Goal: Ask a question

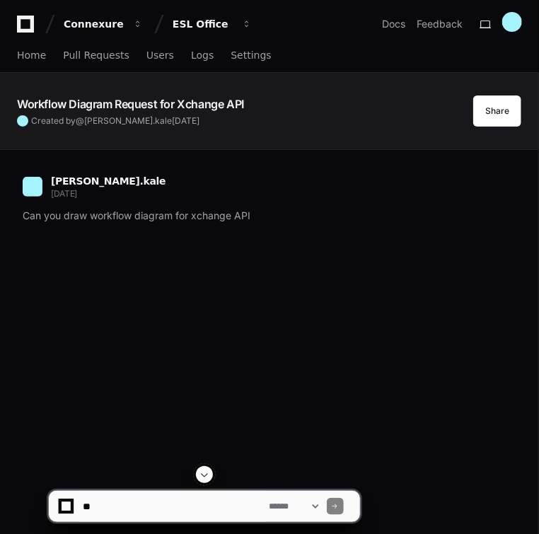
click at [33, 21] on icon at bounding box center [25, 24] width 17 height 17
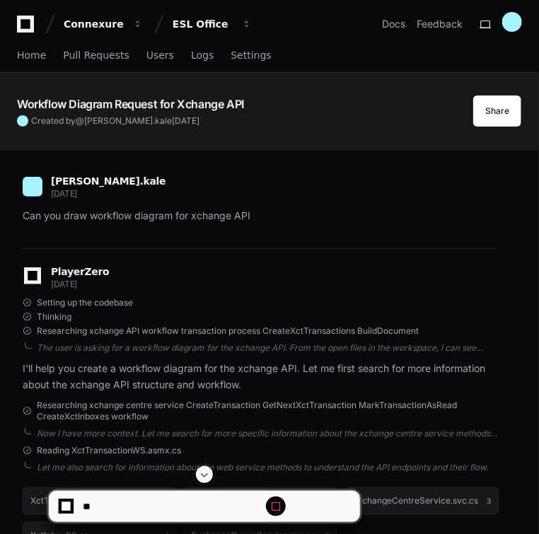
click at [24, 24] on icon at bounding box center [25, 24] width 28 height 17
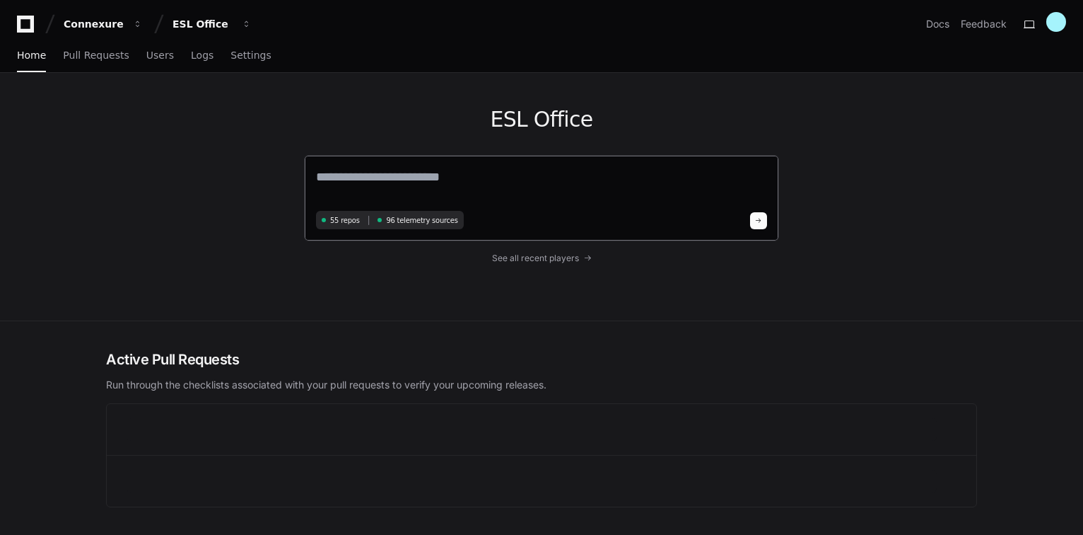
click at [345, 172] on textarea at bounding box center [541, 187] width 451 height 40
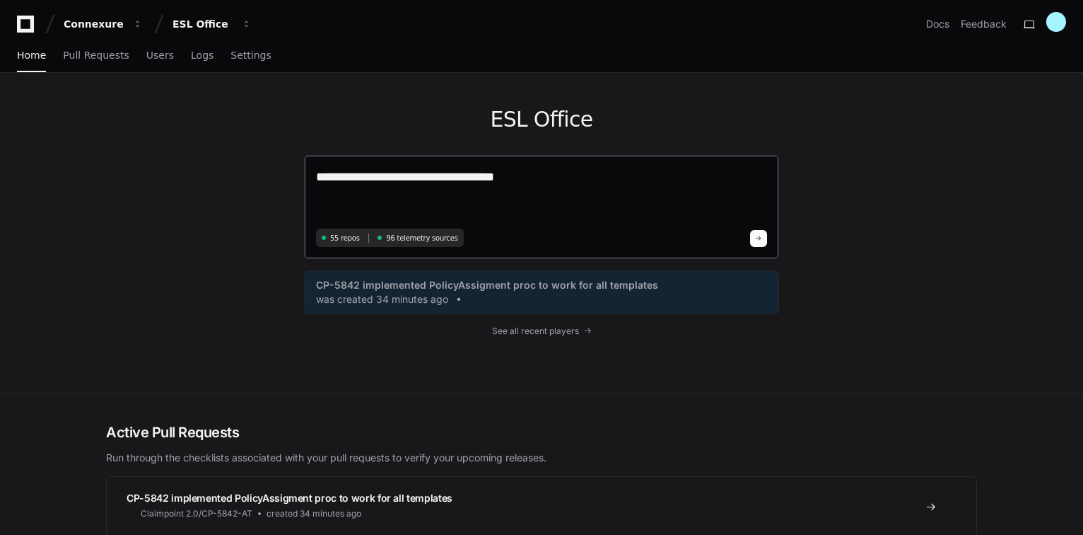
click at [475, 179] on textarea "**********" at bounding box center [541, 195] width 451 height 57
click at [368, 207] on textarea "**********" at bounding box center [541, 195] width 451 height 57
paste textarea "**********"
type textarea "**********"
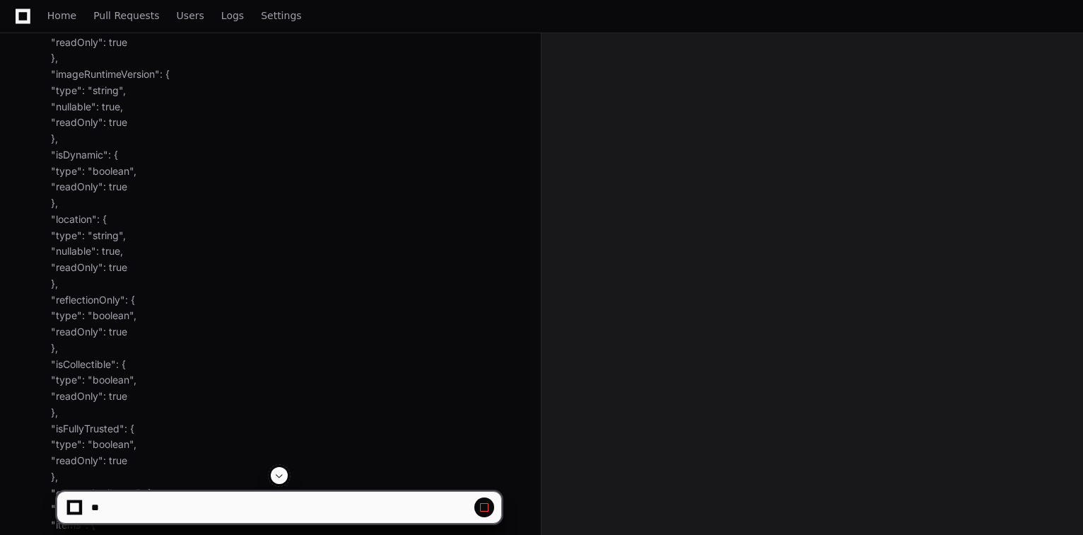
scroll to position [5375, 0]
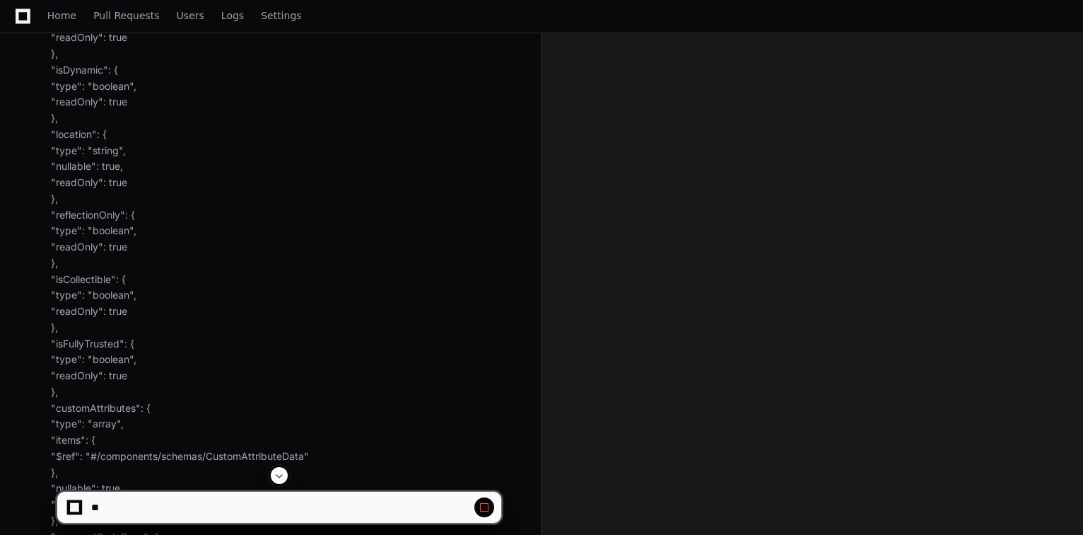
click at [279, 471] on span at bounding box center [279, 475] width 11 height 11
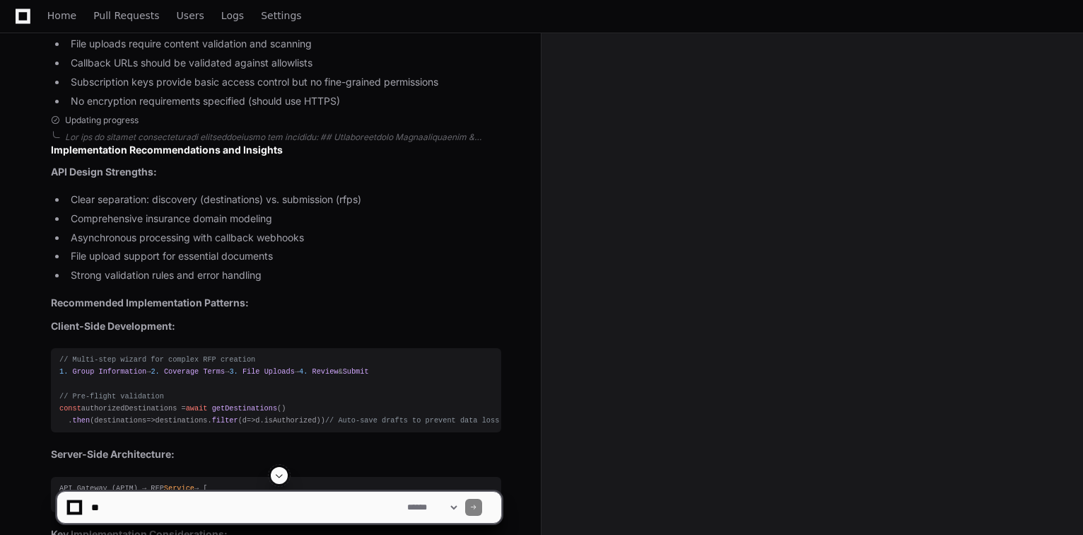
scroll to position [49709, 0]
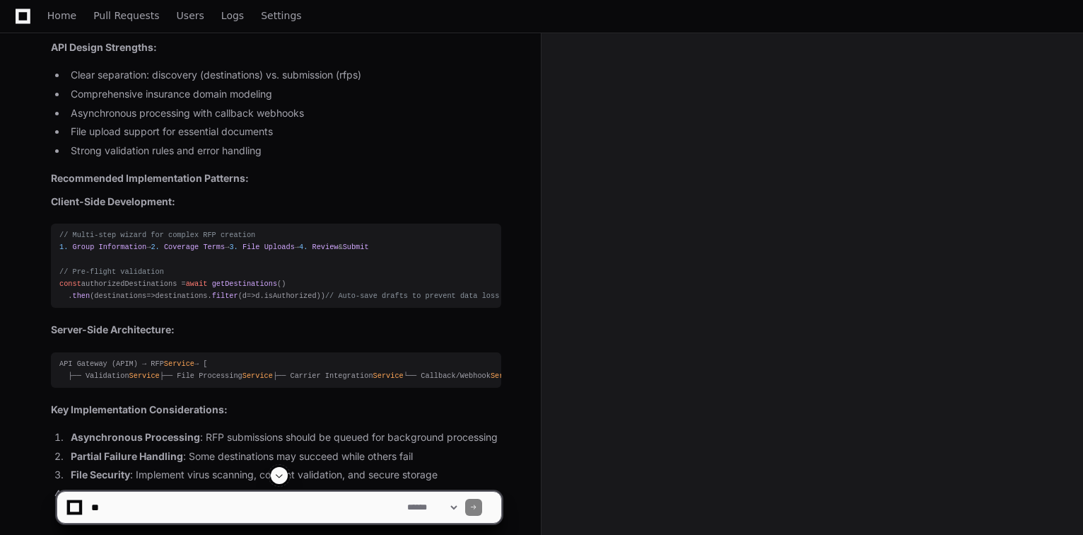
click at [282, 471] on span at bounding box center [279, 475] width 11 height 11
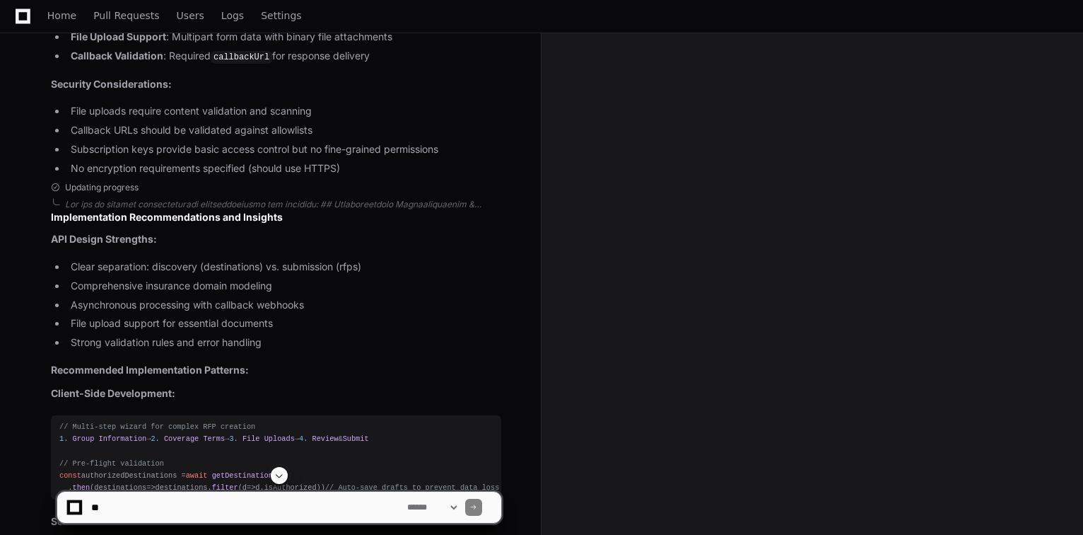
scroll to position [49511, 0]
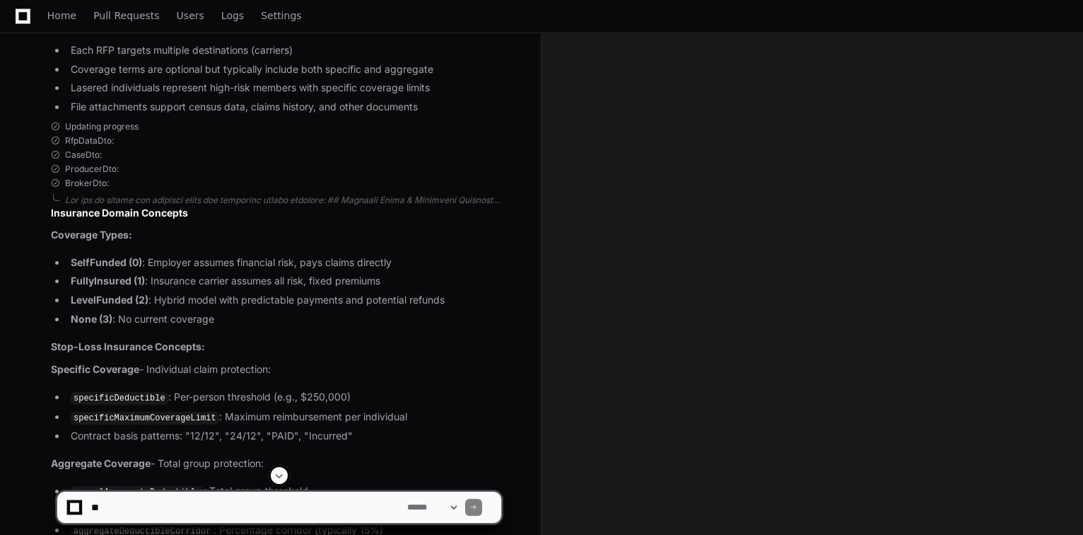
click at [278, 482] on button at bounding box center [279, 475] width 17 height 17
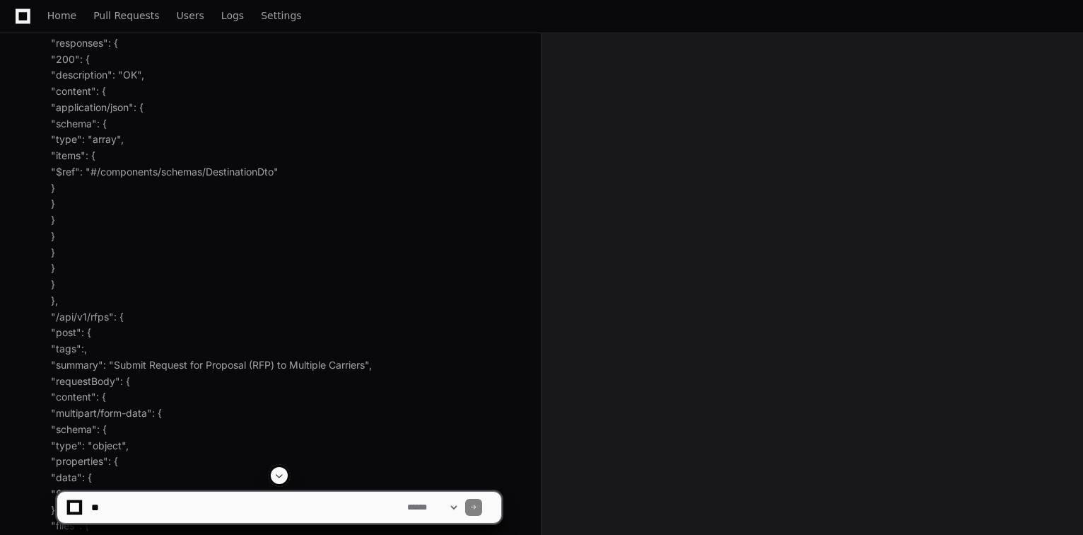
scroll to position [0, 0]
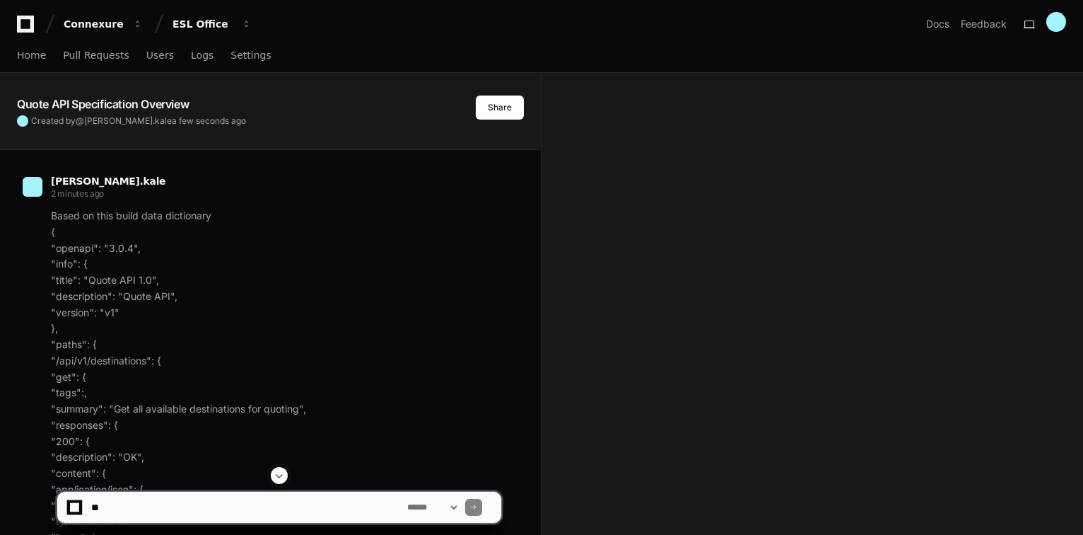
drag, startPoint x: 343, startPoint y: 199, endPoint x: 354, endPoint y: 19, distance: 180.7
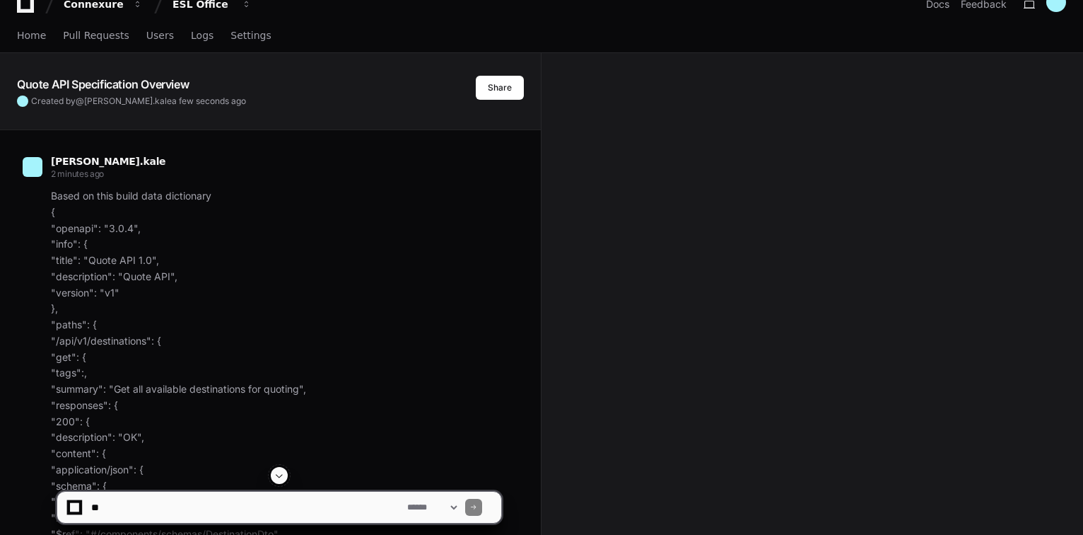
scroll to position [57, 0]
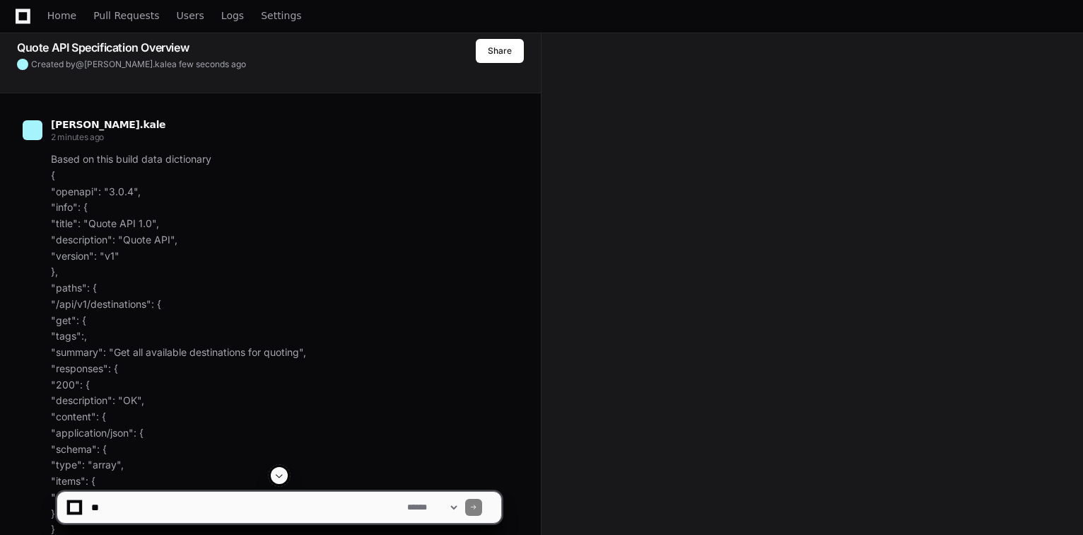
click at [134, 506] on textarea at bounding box center [246, 507] width 316 height 31
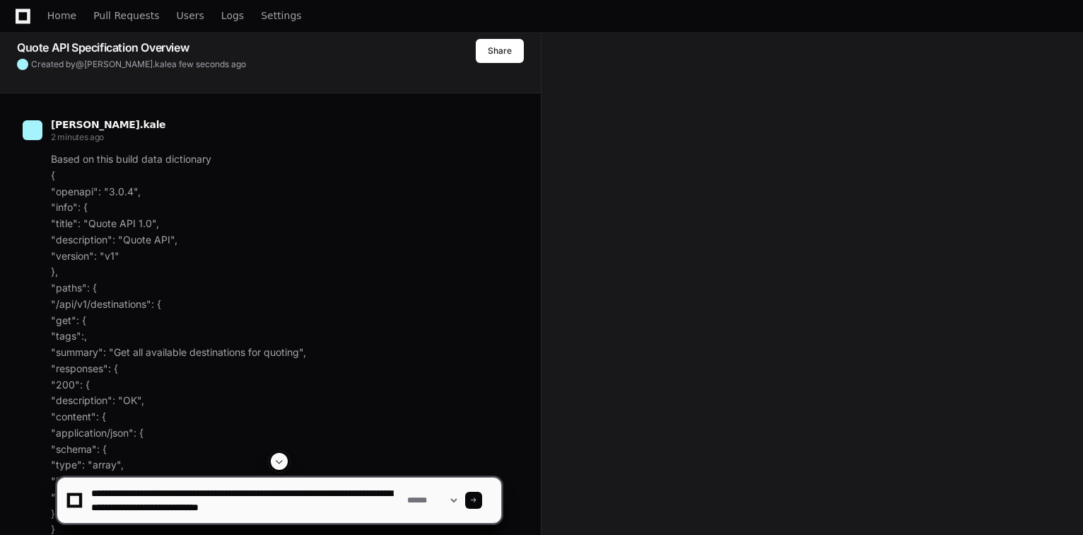
type textarea "**********"
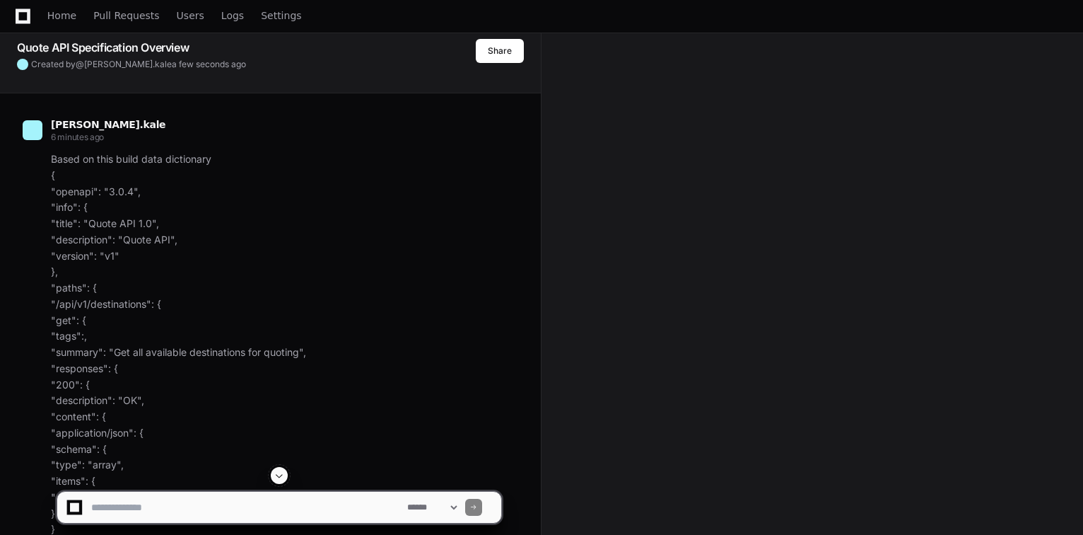
scroll to position [0, 0]
click at [278, 475] on span at bounding box center [279, 475] width 11 height 11
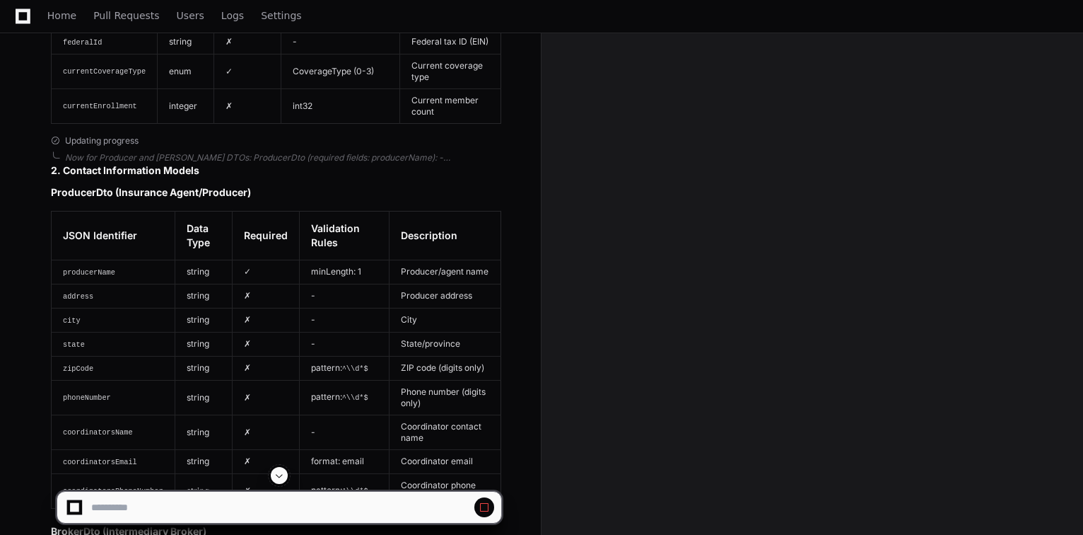
scroll to position [52023, 0]
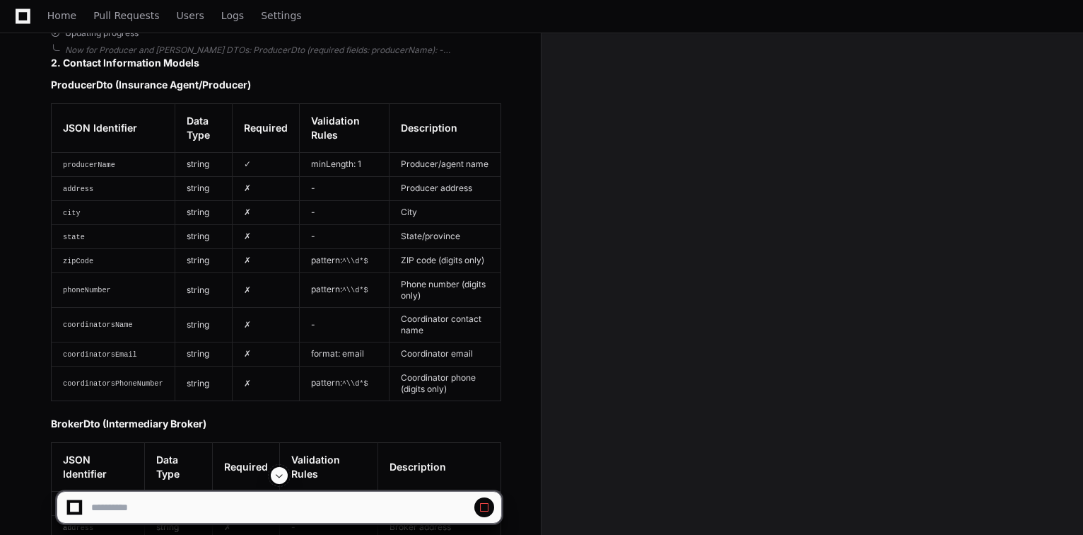
click at [274, 481] on span at bounding box center [279, 475] width 11 height 11
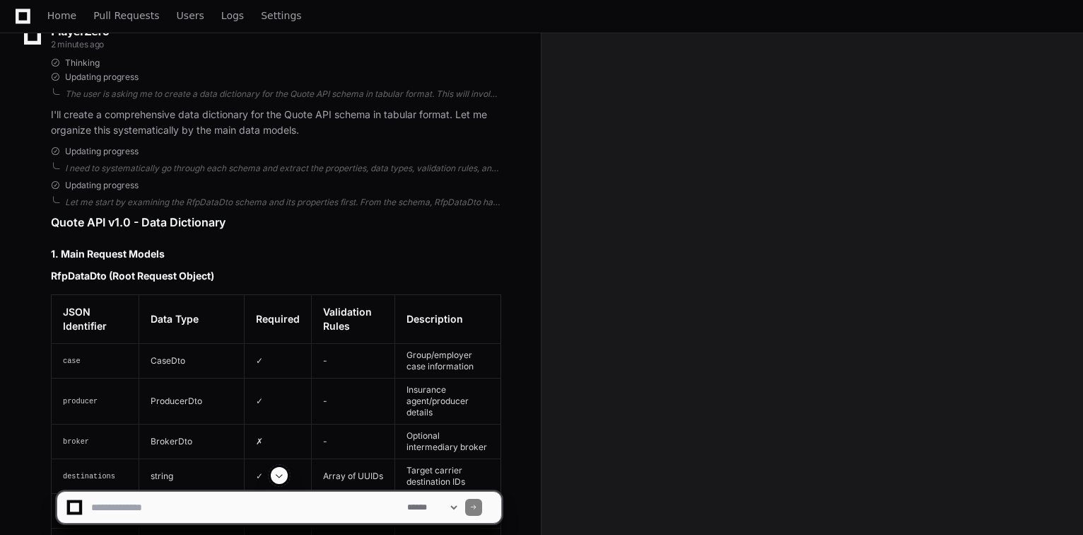
scroll to position [50985, 0]
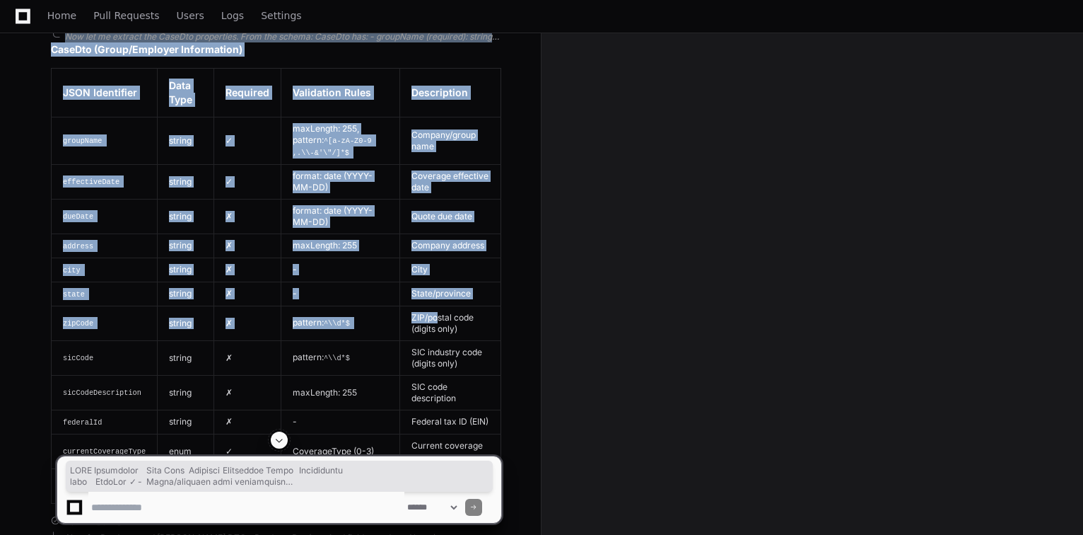
drag, startPoint x: 76, startPoint y: 342, endPoint x: 438, endPoint y: 376, distance: 363.0
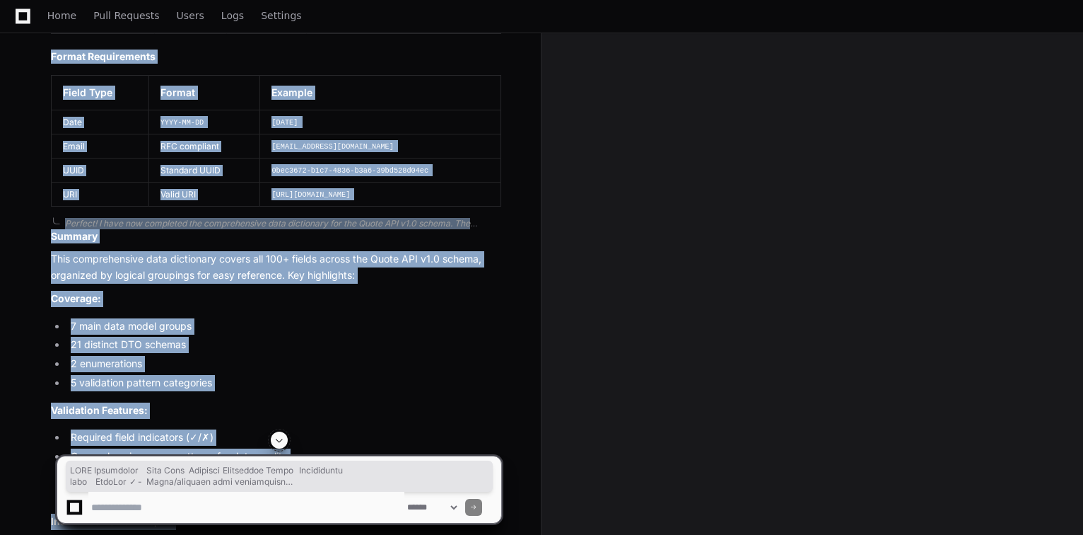
scroll to position [57487, 0]
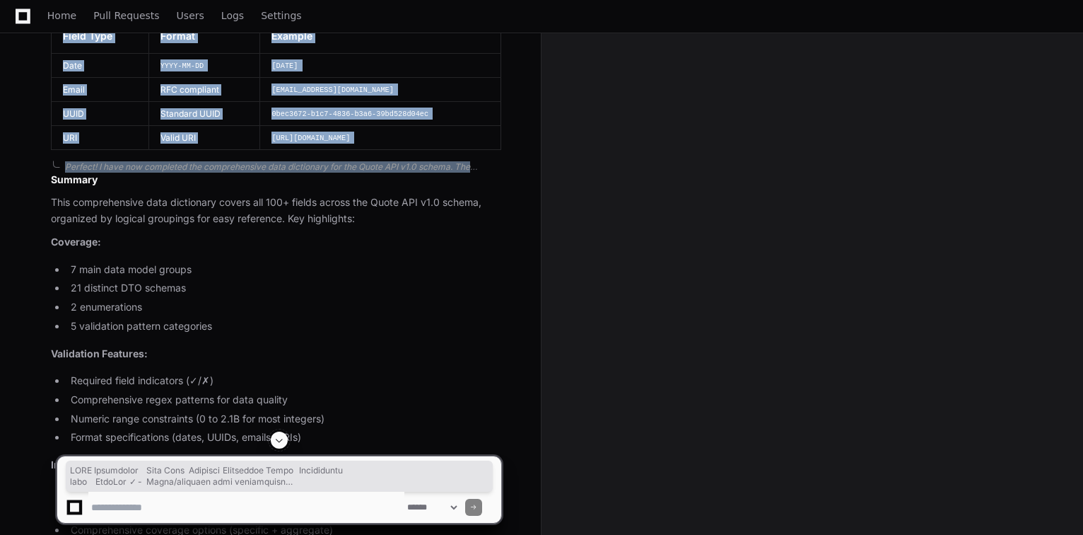
copy div "LORE Ipsumdolor Sita Cons Adipisci Elitseddoe Tempo Incididuntu labo EtdoLor ✓ …"
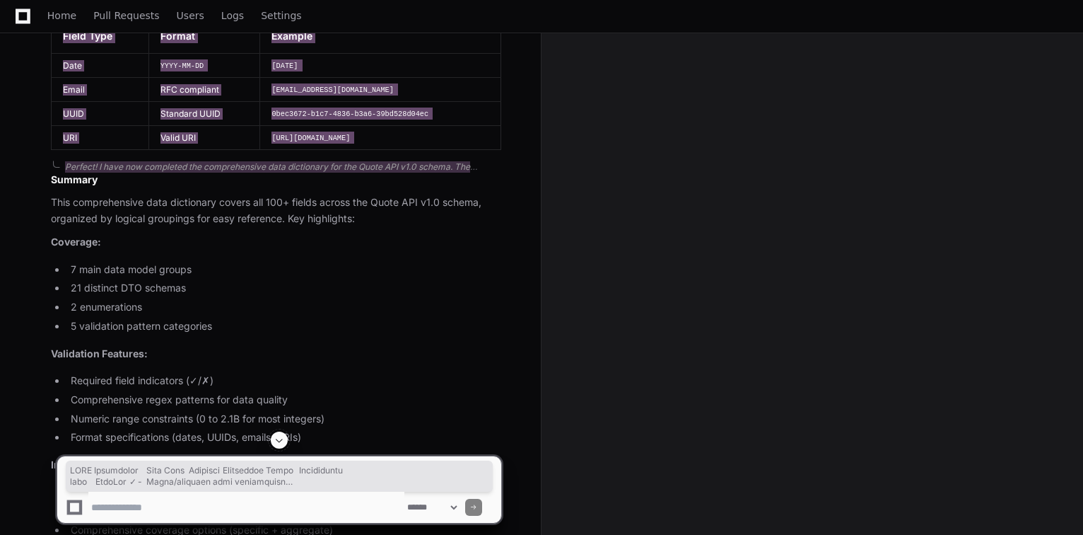
scroll to position [57661, 0]
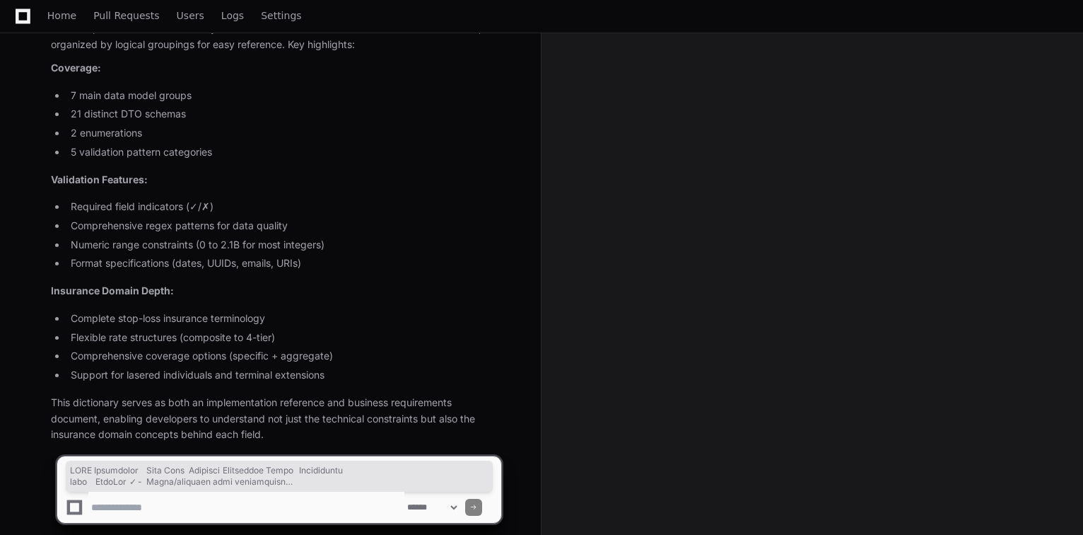
click at [203, 505] on textarea at bounding box center [246, 507] width 316 height 31
click at [242, 496] on textarea at bounding box center [246, 507] width 316 height 31
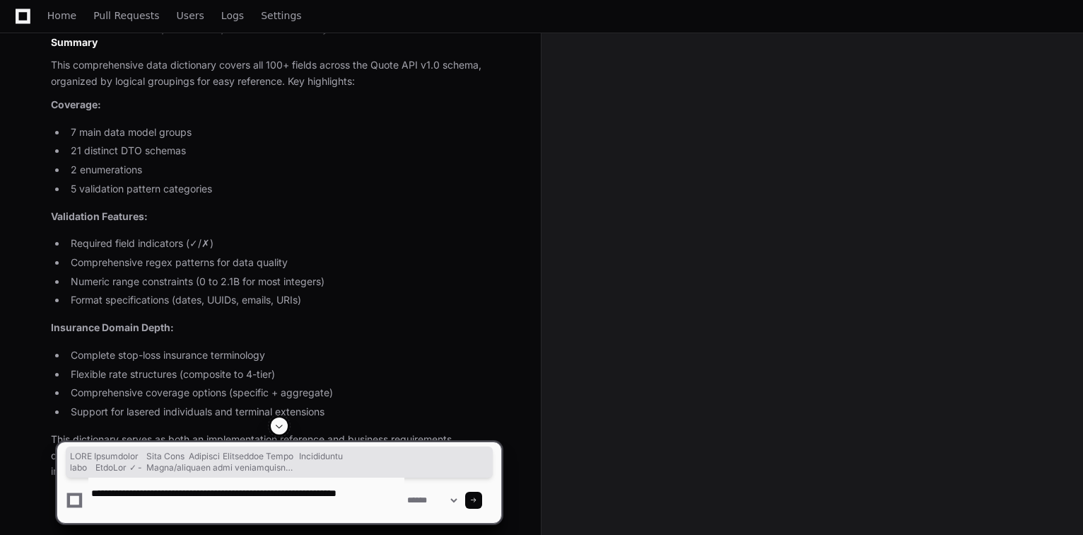
scroll to position [57604, 0]
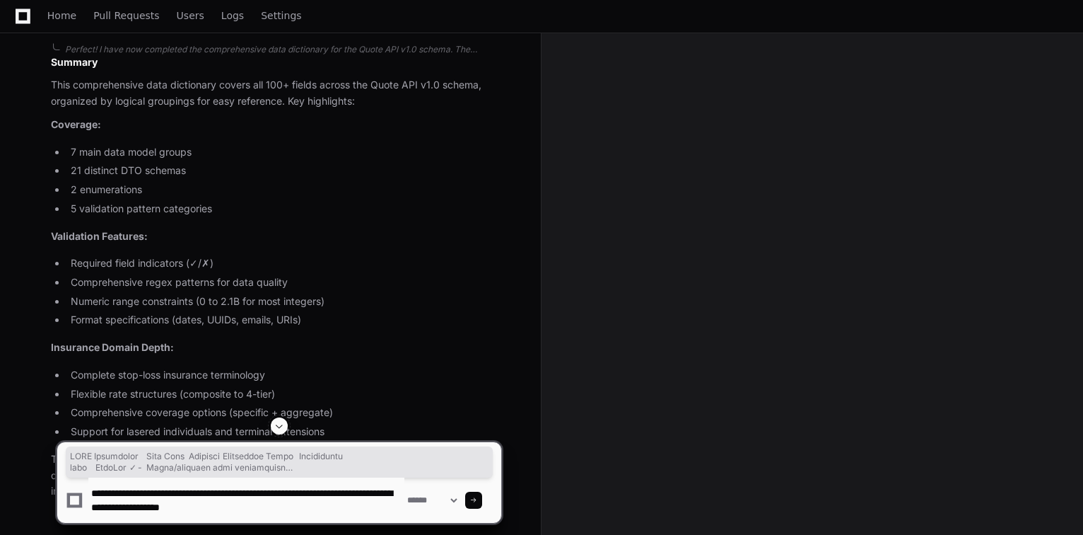
type textarea "**********"
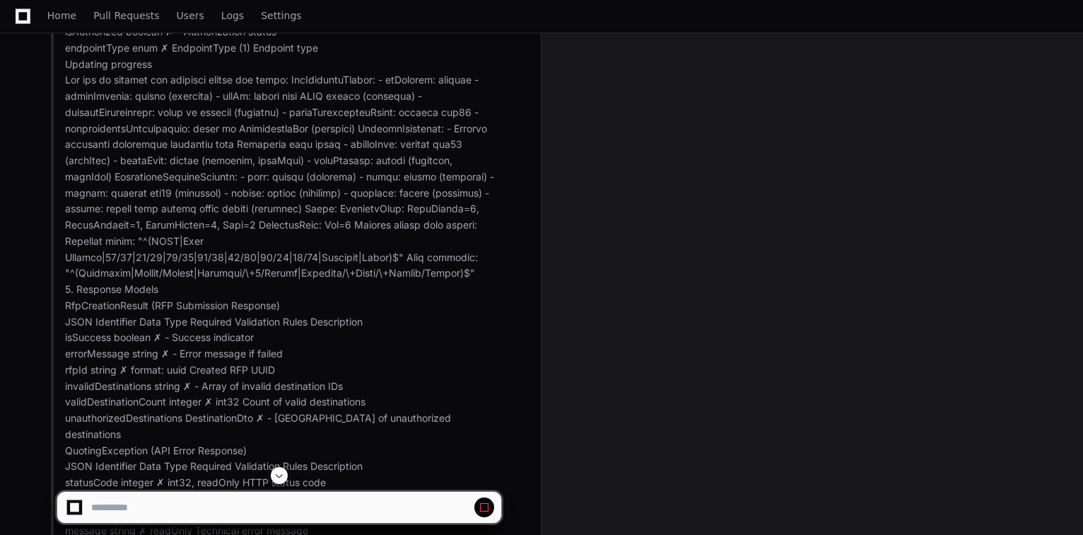
scroll to position [61338, 0]
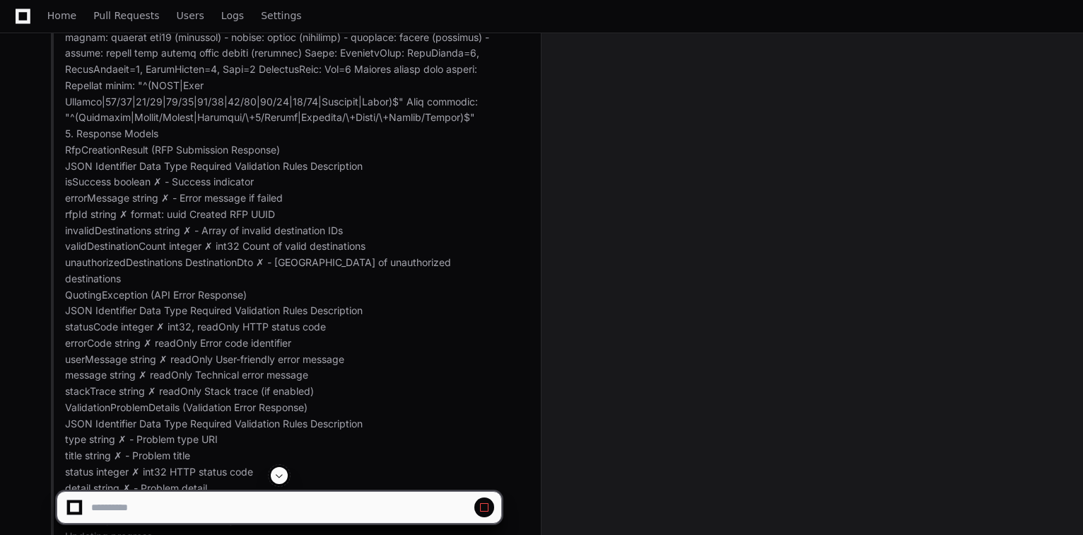
click at [283, 476] on span at bounding box center [279, 475] width 11 height 11
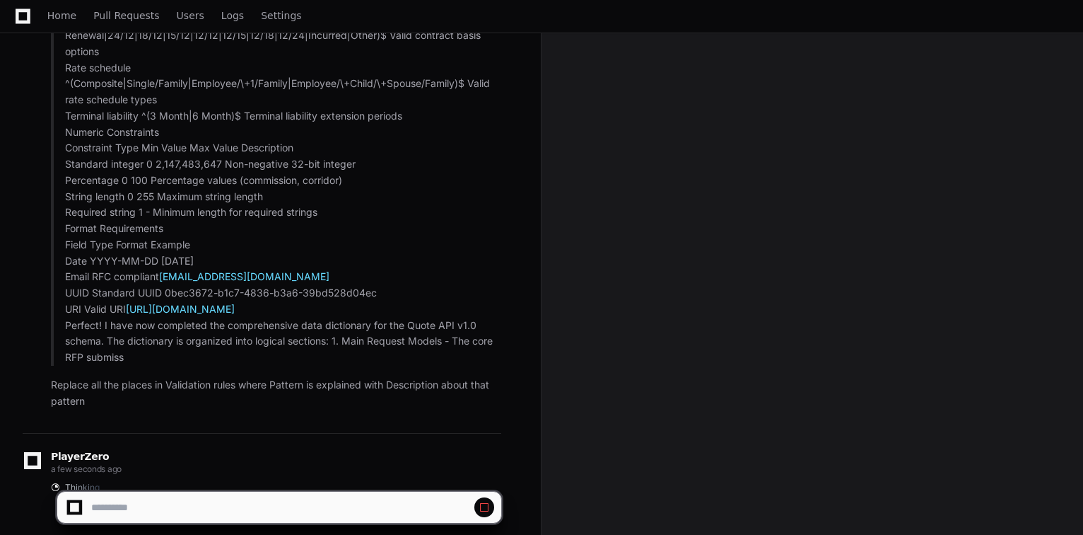
scroll to position [62145, 0]
click at [277, 470] on span at bounding box center [279, 475] width 11 height 11
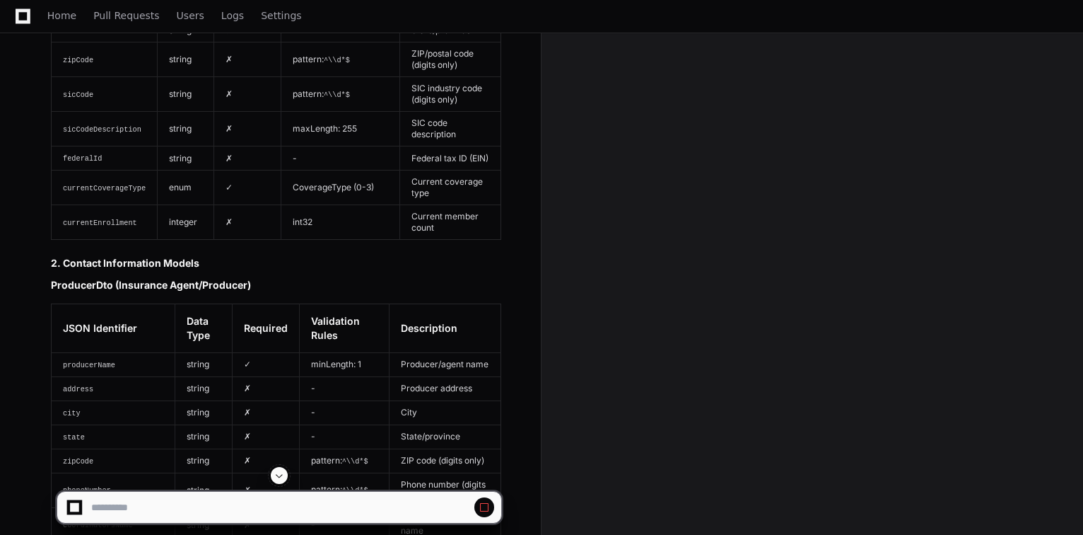
scroll to position [63277, 0]
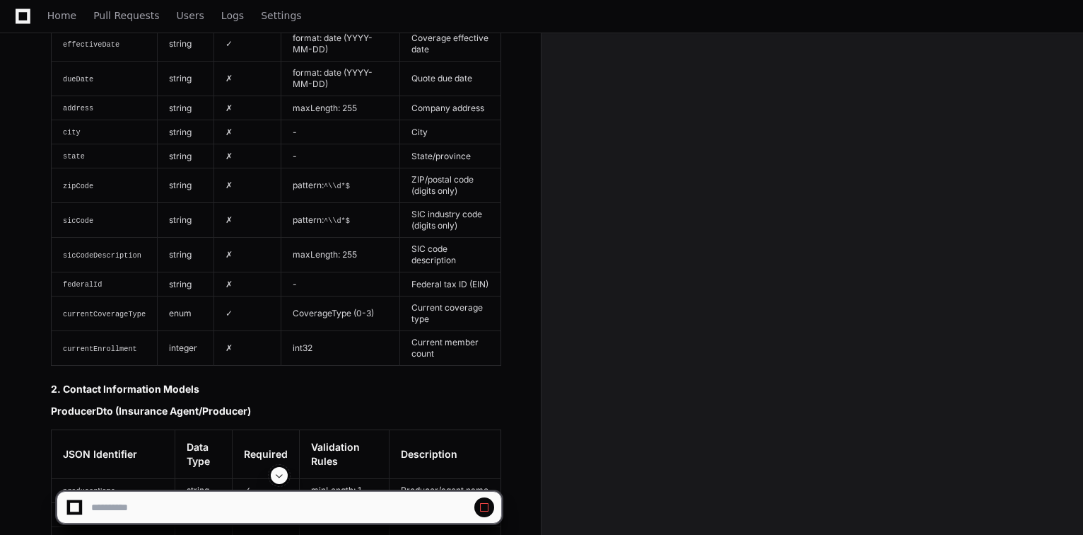
click at [280, 479] on span at bounding box center [279, 475] width 11 height 11
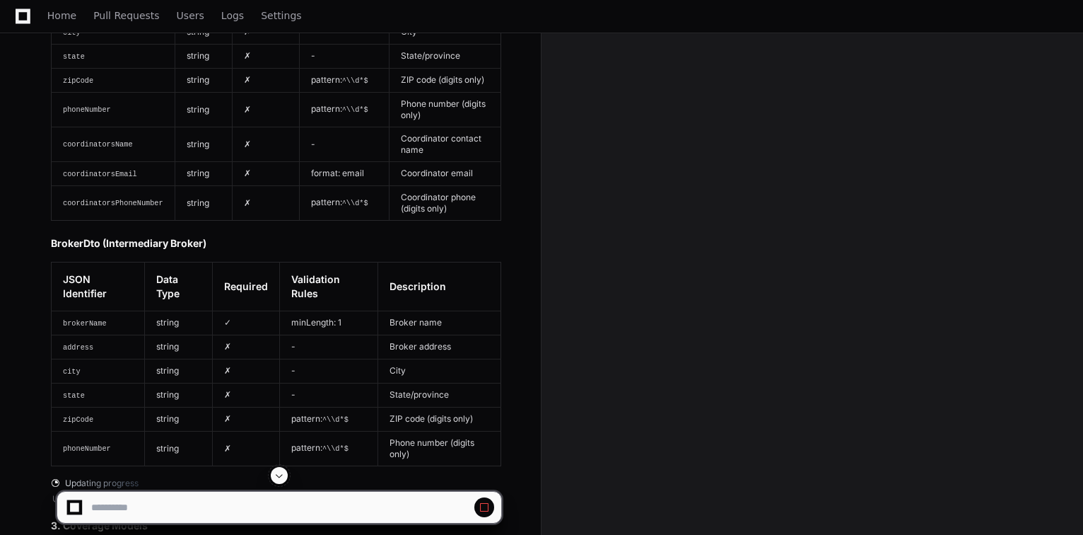
click at [280, 474] on span at bounding box center [279, 475] width 11 height 11
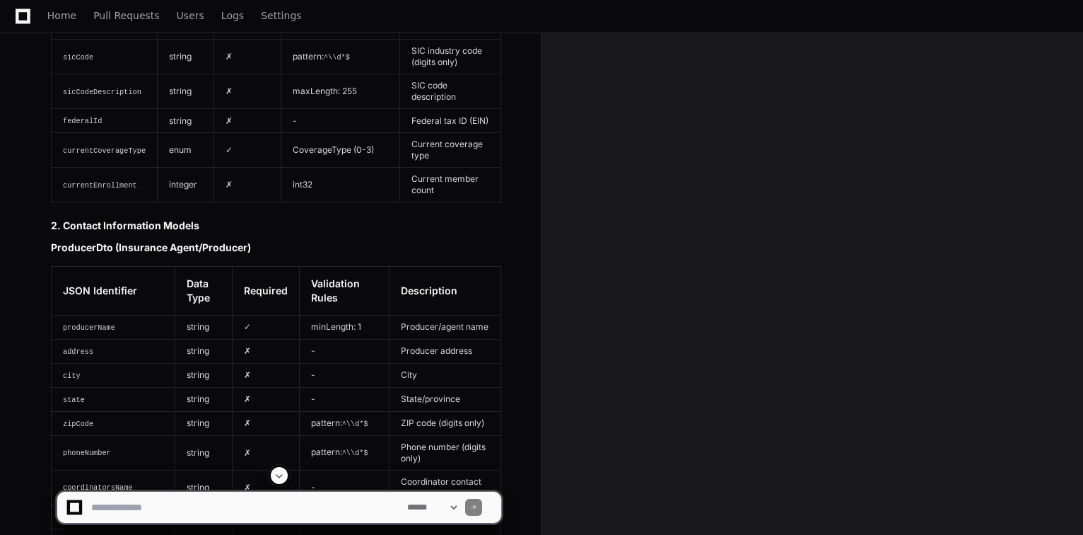
scroll to position [63554, 0]
